Goal: Information Seeking & Learning: Learn about a topic

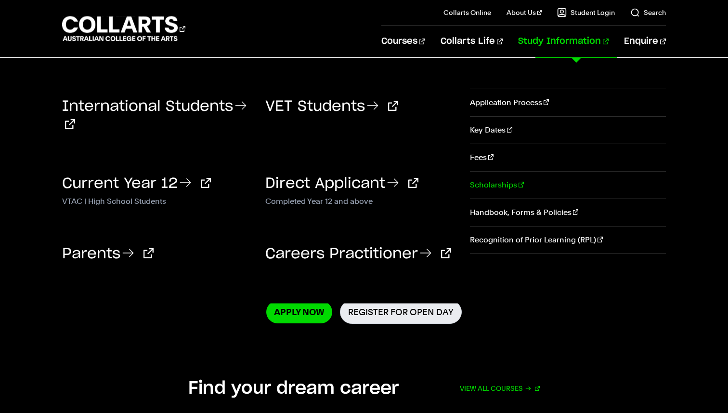
click at [503, 184] on link "Scholarships" at bounding box center [568, 185] width 197 height 27
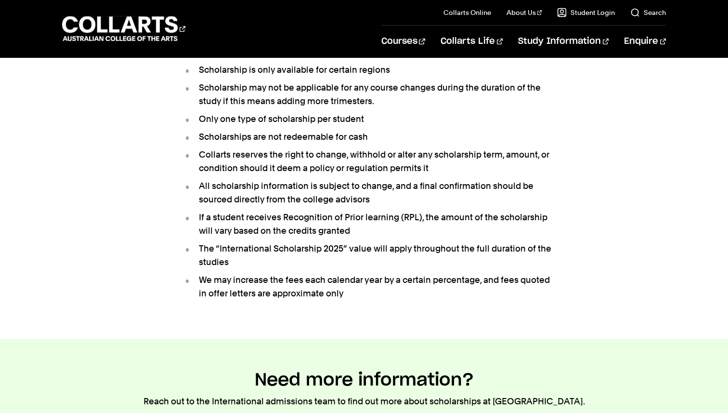
scroll to position [758, 0]
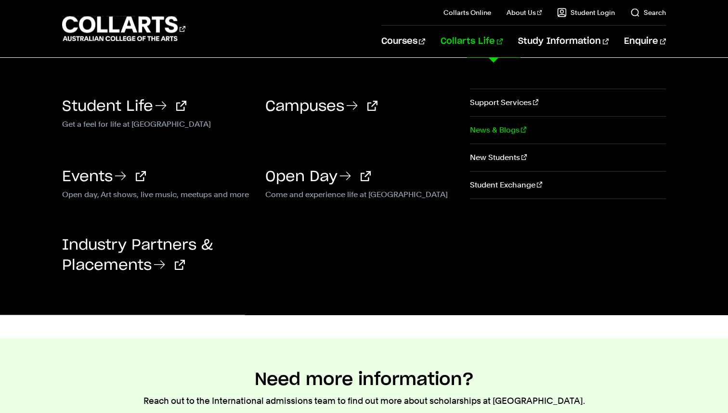
click at [498, 129] on link "News & Blogs" at bounding box center [568, 130] width 197 height 27
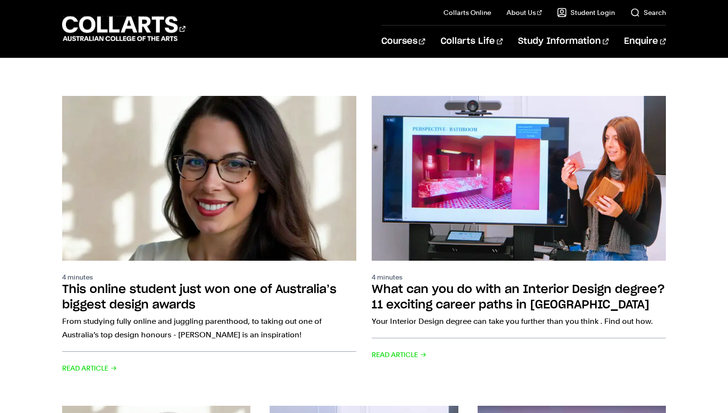
scroll to position [135, 0]
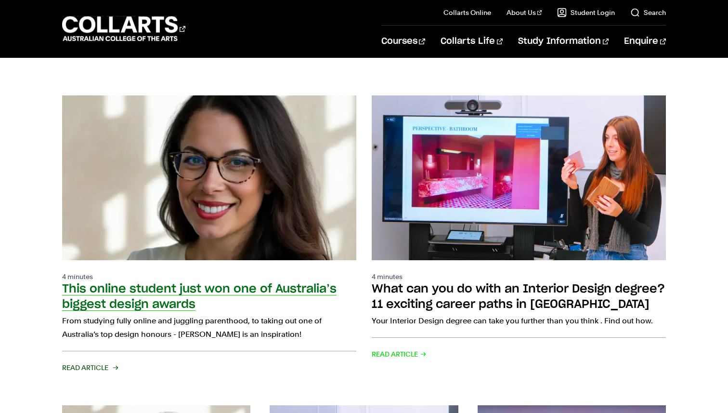
click at [302, 283] on h2 "This online student just won one of Australia’s biggest design awards" at bounding box center [199, 296] width 275 height 27
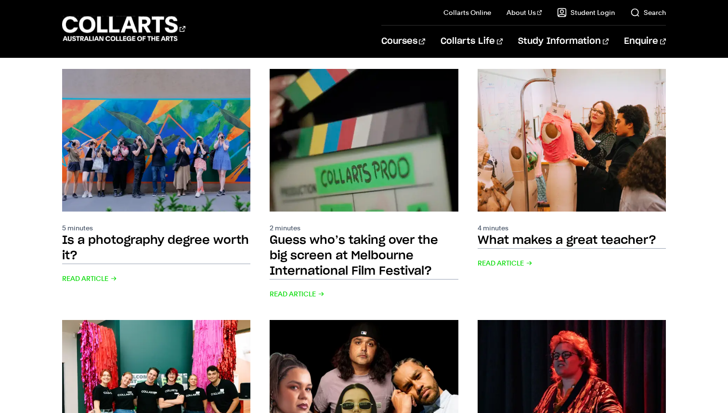
scroll to position [728, 0]
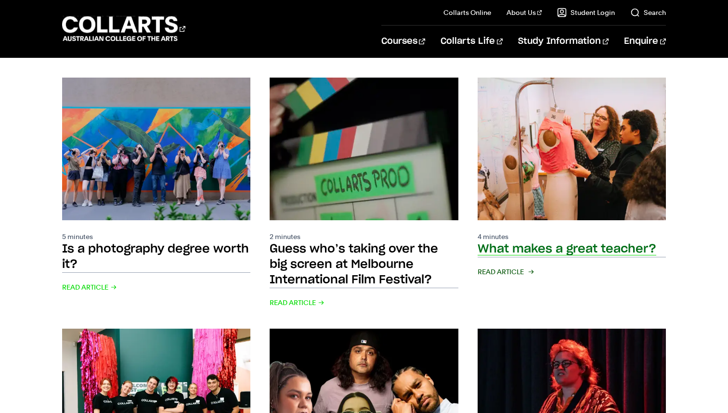
click at [501, 265] on span "Read Article" at bounding box center [505, 271] width 55 height 13
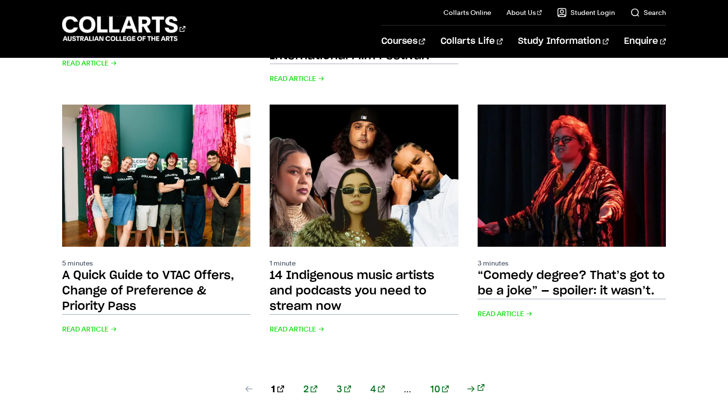
scroll to position [960, 0]
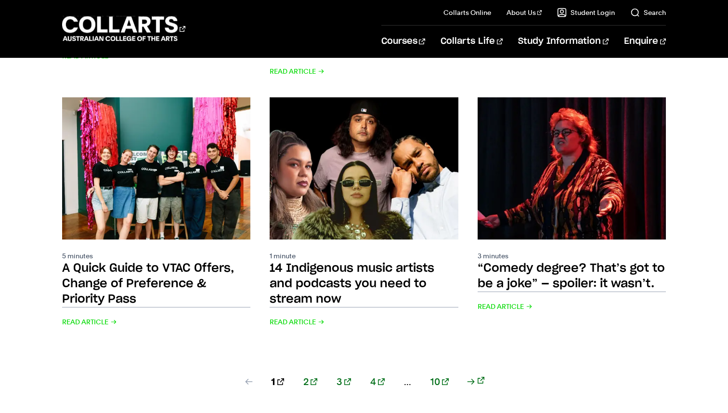
click at [317, 375] on link "2" at bounding box center [311, 381] width 14 height 13
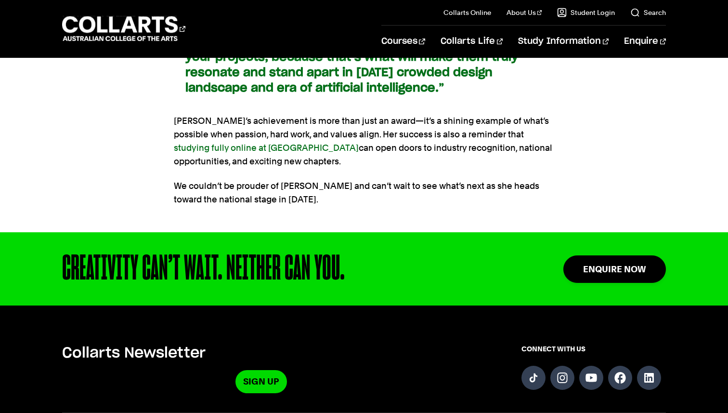
scroll to position [2885, 0]
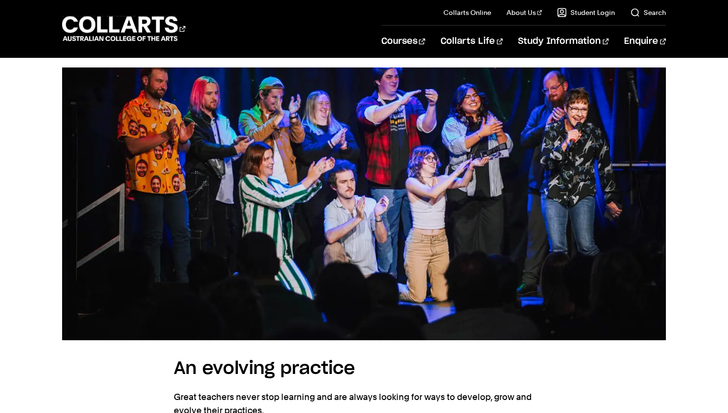
scroll to position [2035, 0]
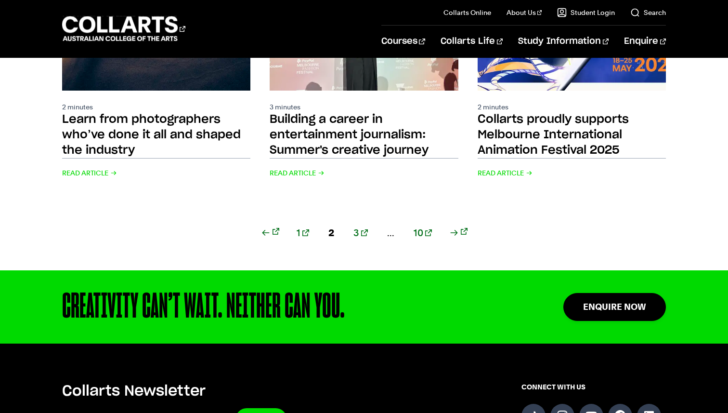
scroll to position [1063, 0]
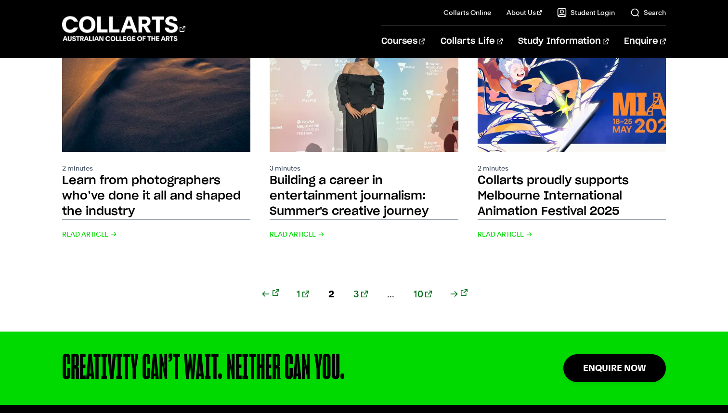
click at [314, 279] on div "1 2 3 ... 10" at bounding box center [364, 305] width 605 height 52
click at [308, 279] on div "1 2 3 ... 10" at bounding box center [364, 305] width 605 height 52
click at [309, 287] on link "1" at bounding box center [303, 293] width 13 height 13
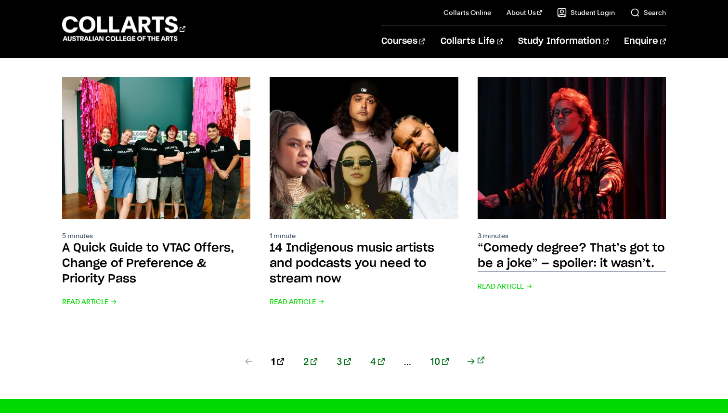
scroll to position [978, 0]
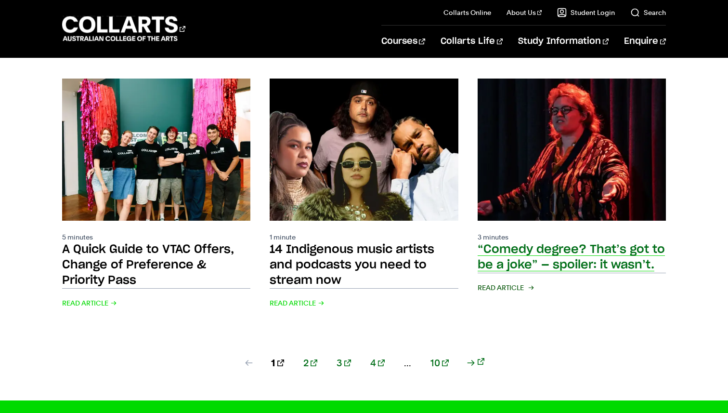
click at [518, 254] on h2 "“Comedy degree? That’s got to be a joke” — spoiler: it wasn’t." at bounding box center [571, 257] width 187 height 27
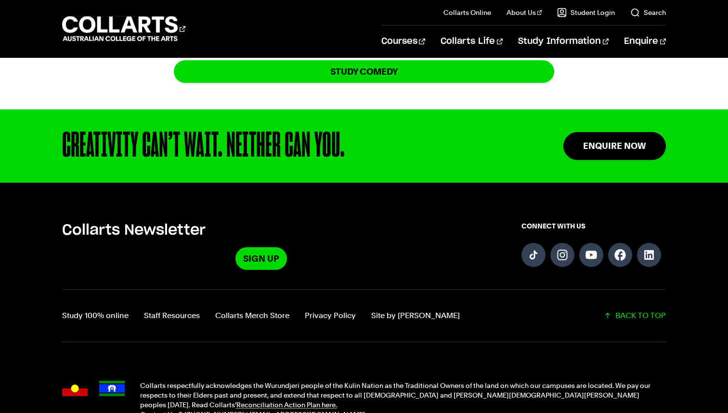
scroll to position [2595, 0]
